Goal: Information Seeking & Learning: Learn about a topic

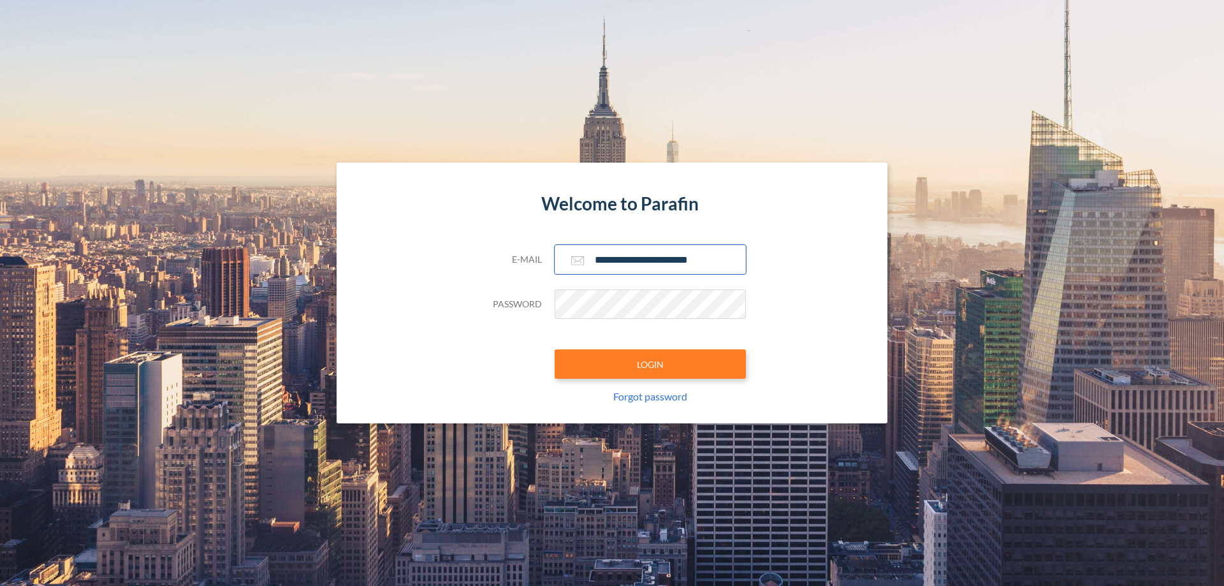
type input "**********"
click at [650, 364] on button "LOGIN" at bounding box center [649, 363] width 191 height 29
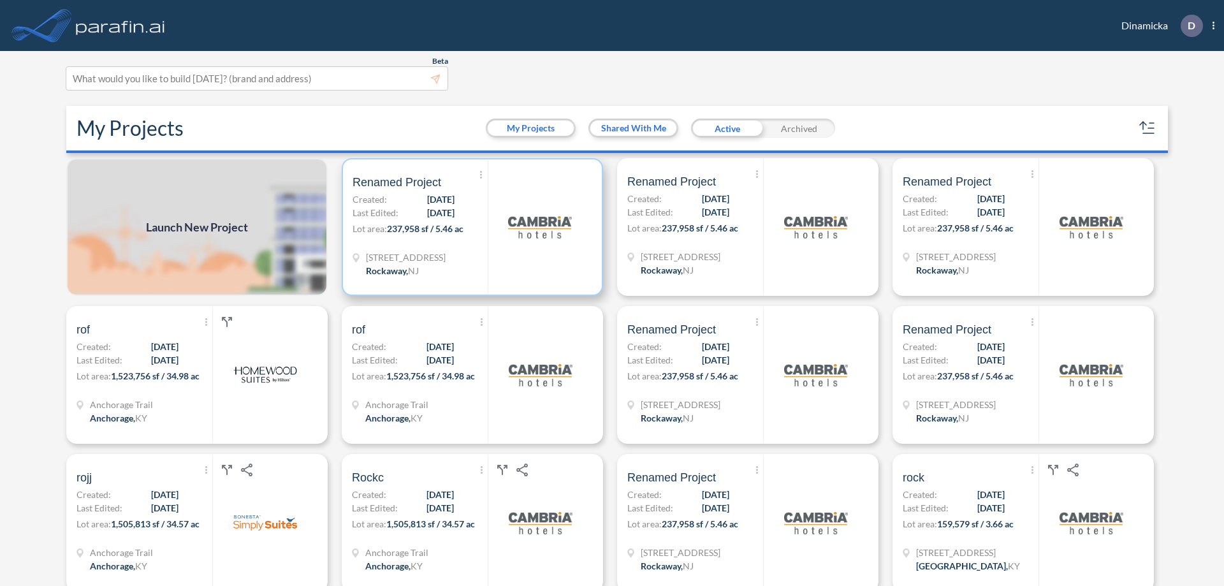
scroll to position [3, 0]
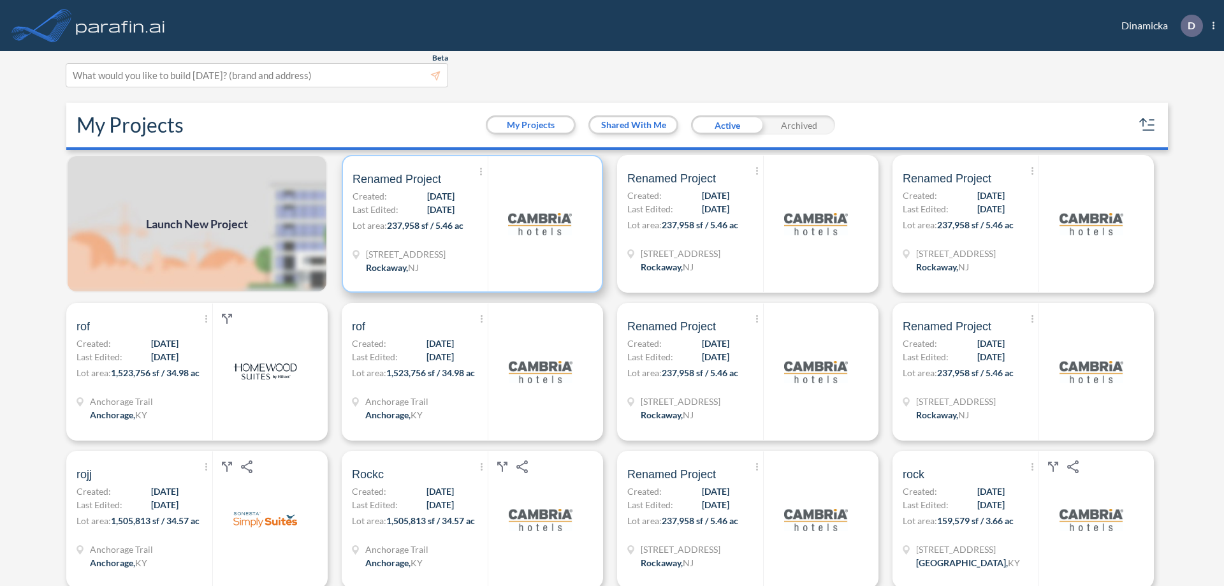
click at [470, 224] on p "Lot area: 237,958 sf / 5.46 ac" at bounding box center [419, 228] width 135 height 18
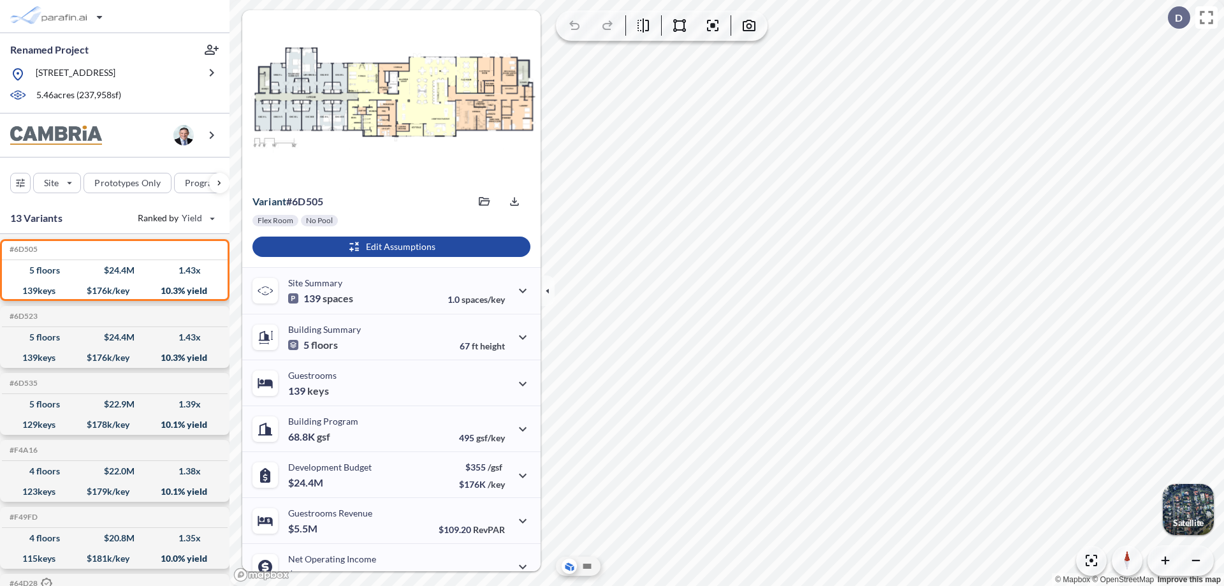
scroll to position [64, 0]
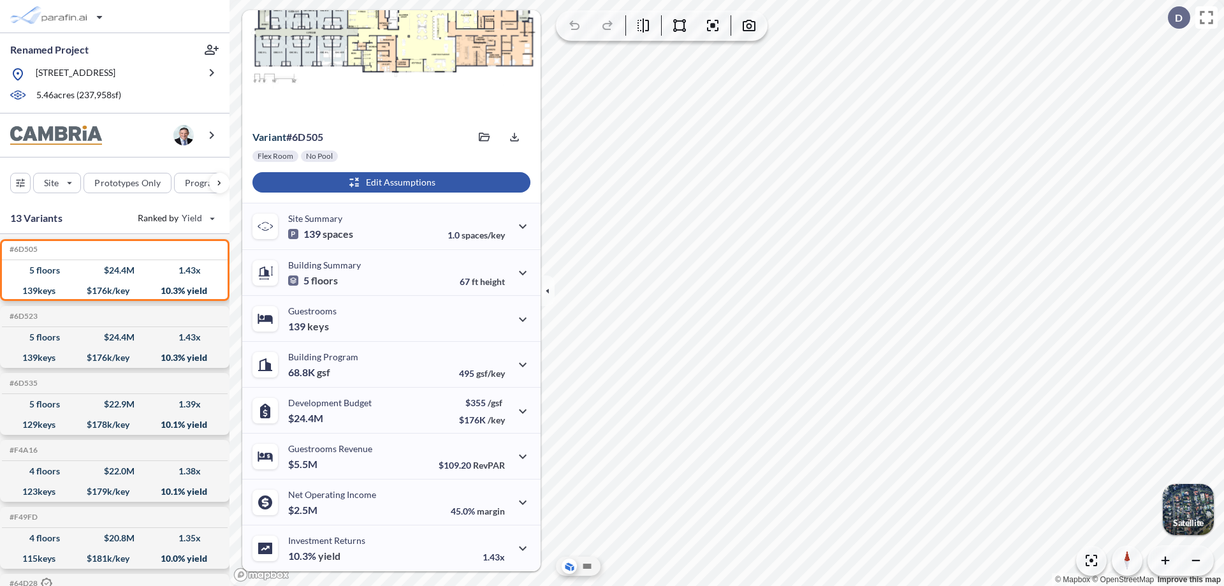
click at [389, 182] on div "button" at bounding box center [391, 182] width 278 height 20
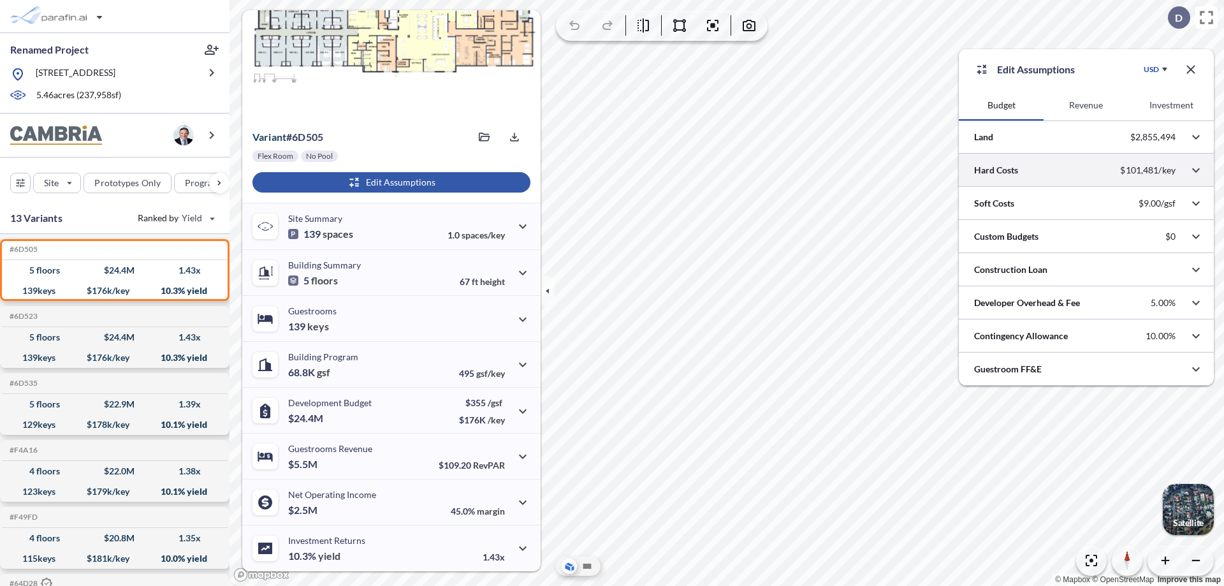
click at [1086, 170] on div at bounding box center [1086, 170] width 255 height 33
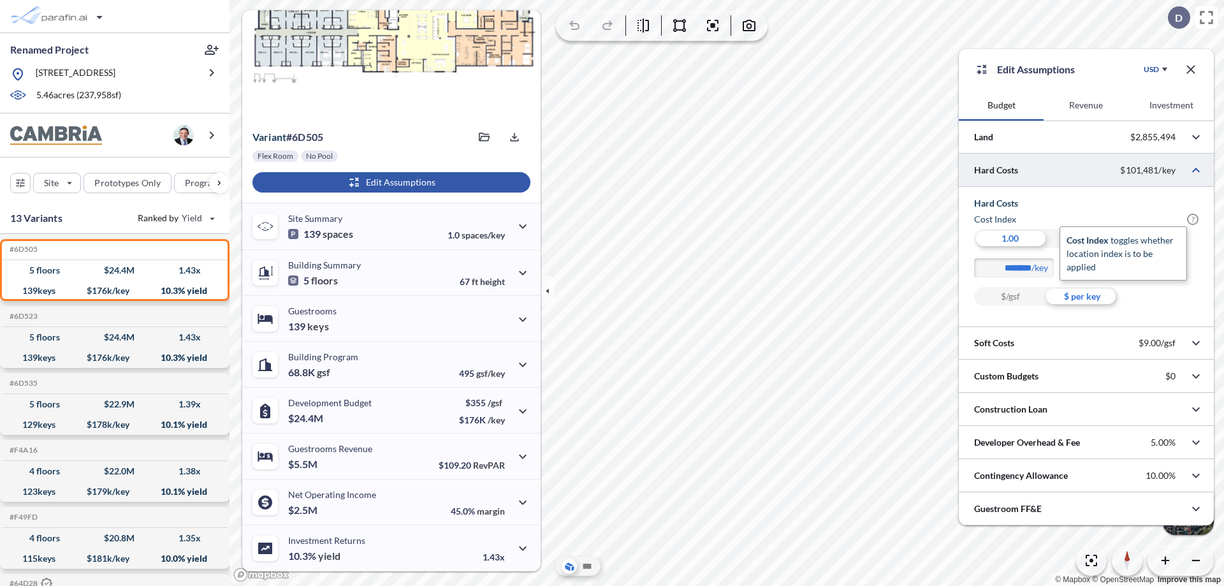
click at [1192, 219] on span "?" at bounding box center [1192, 218] width 11 height 11
